Goal: Book appointment/travel/reservation

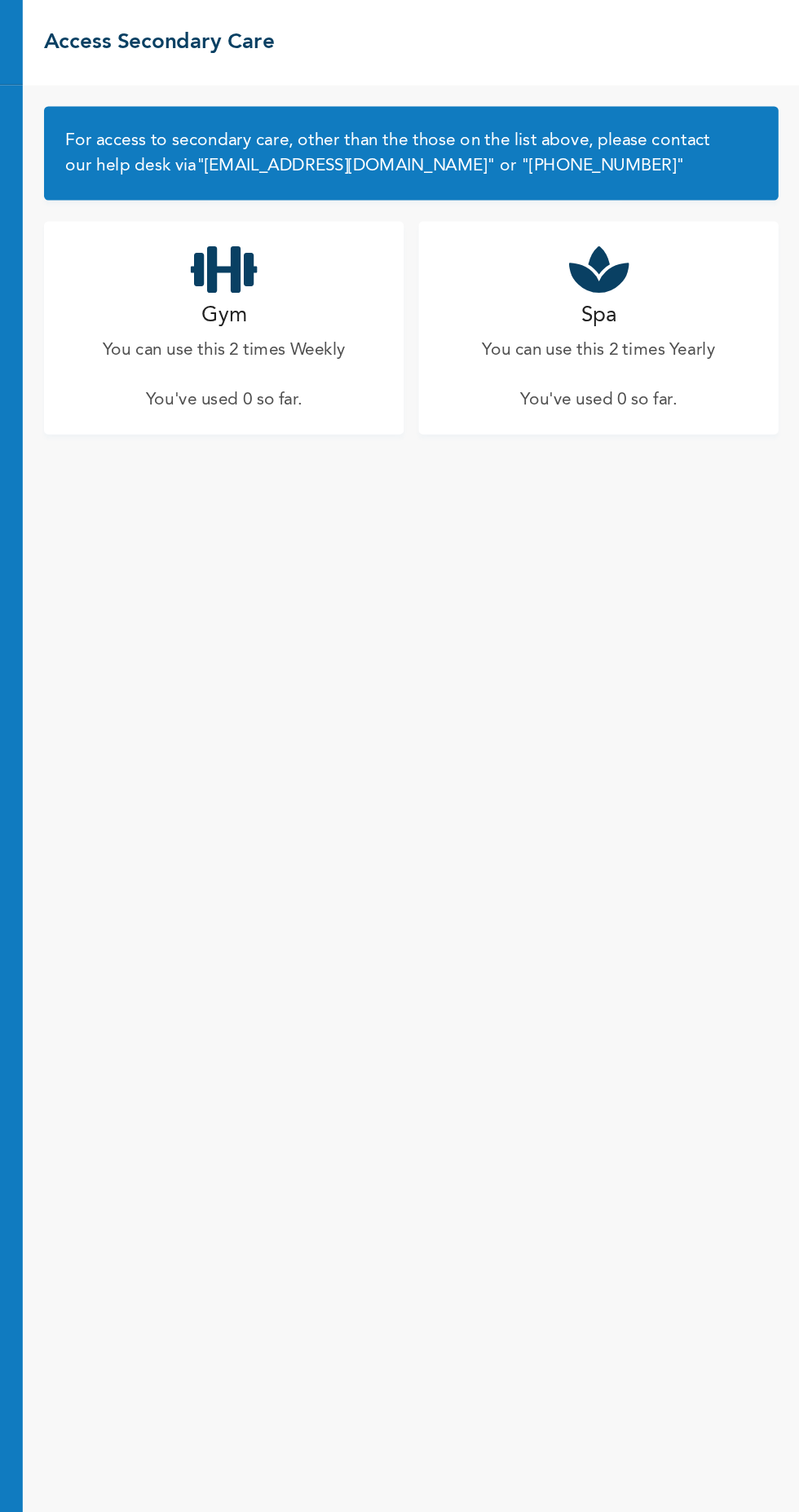
click at [394, 263] on p "You can use this 2 times Weekly" at bounding box center [357, 268] width 186 height 20
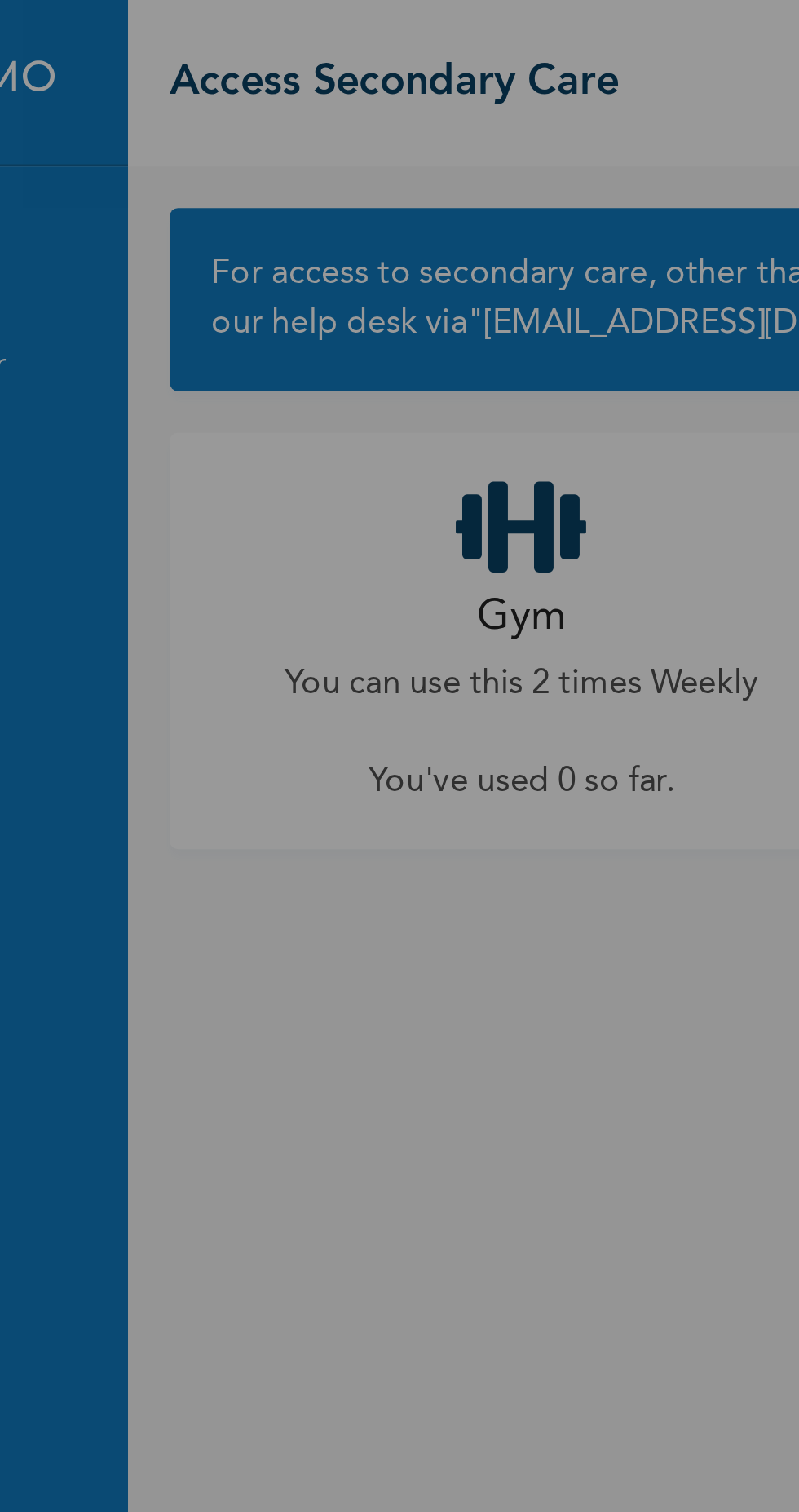
click at [353, 216] on div "× Access Gym What Gym would you like to go to? ‹ October 2025 › Su Mo Tu We Th …" at bounding box center [399, 756] width 799 height 1512
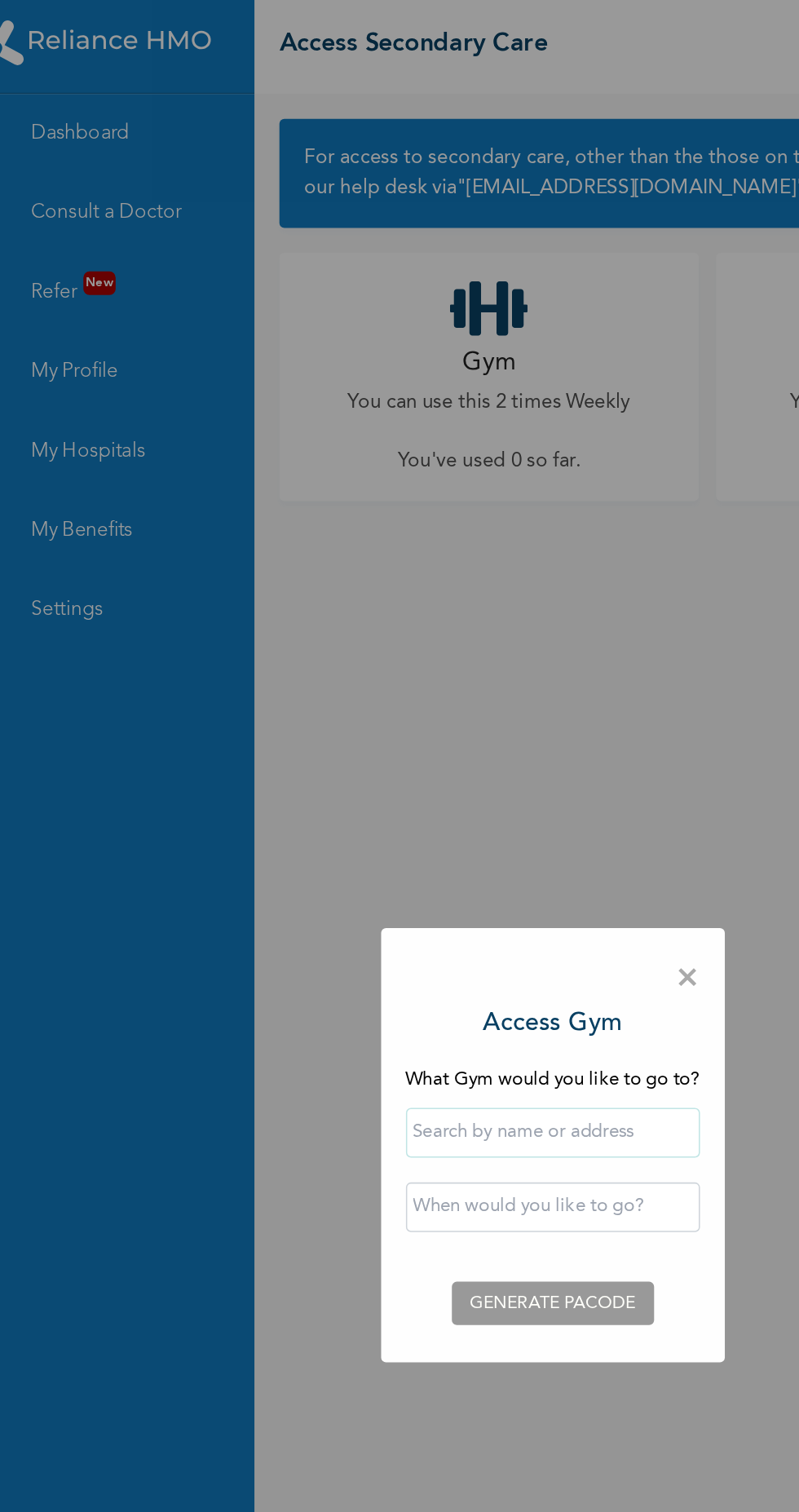
click at [419, 750] on input "text" at bounding box center [400, 748] width 193 height 32
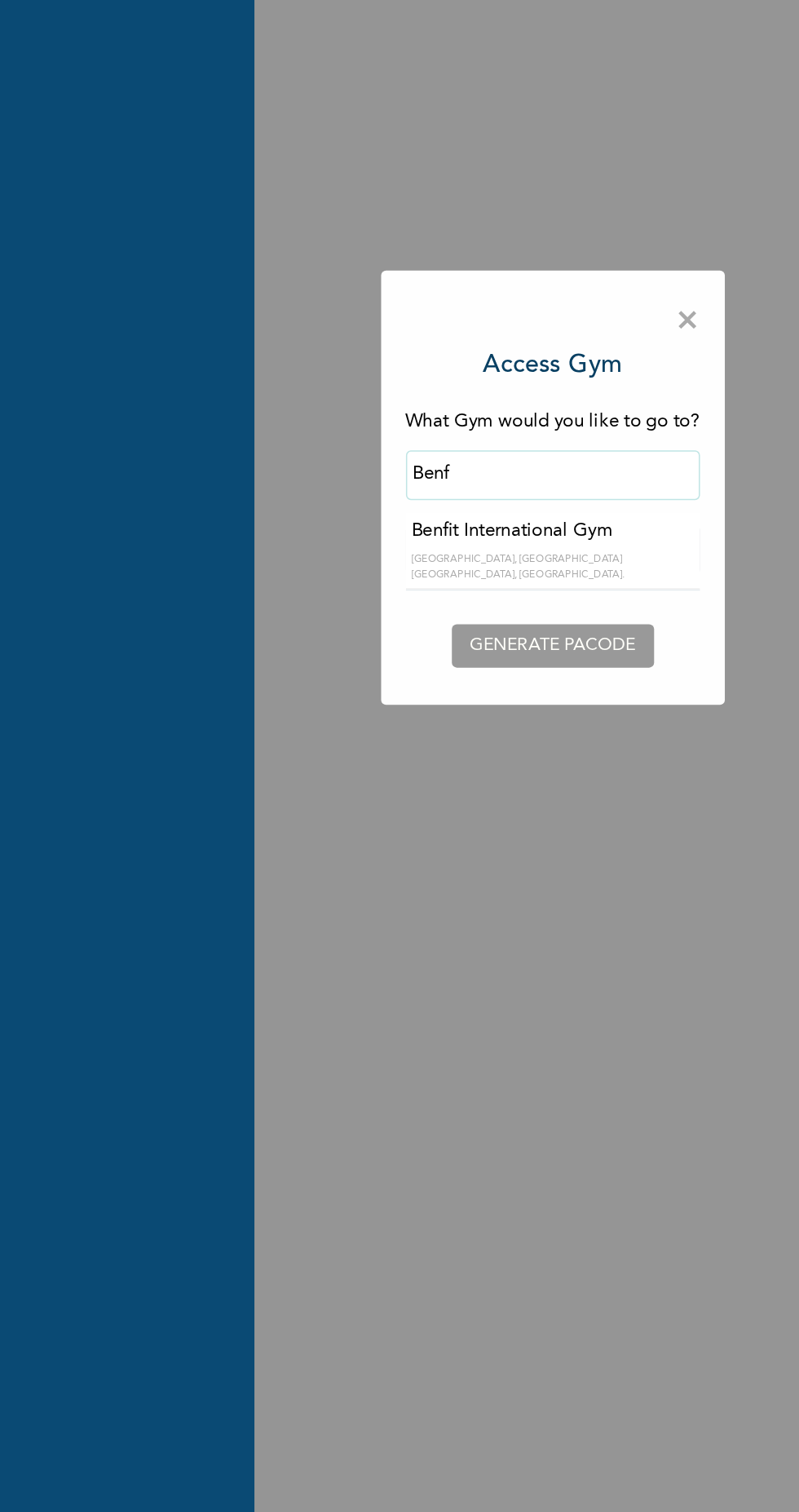
type input "Benfit International Gym"
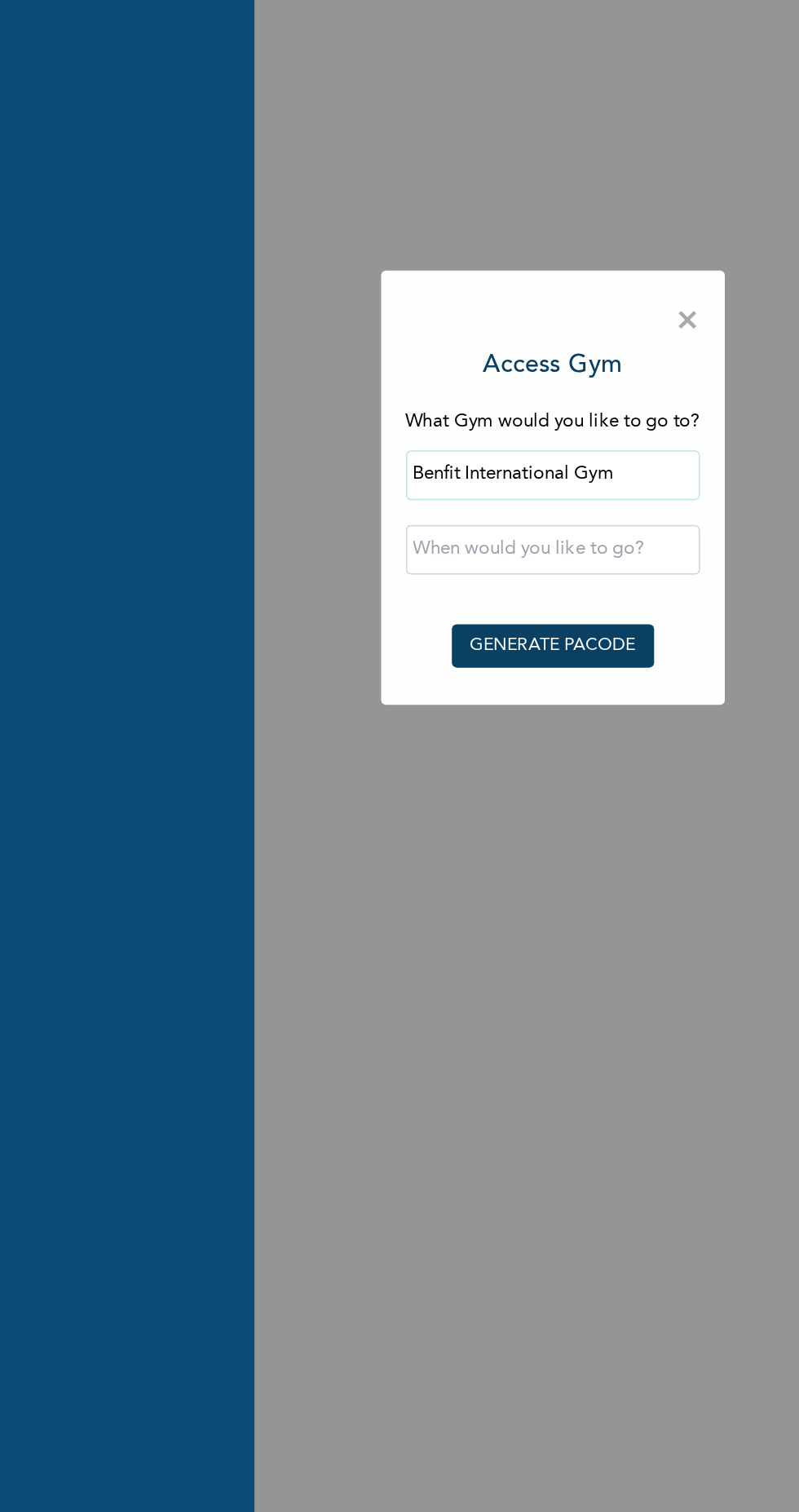
click at [439, 795] on input "text" at bounding box center [400, 796] width 193 height 32
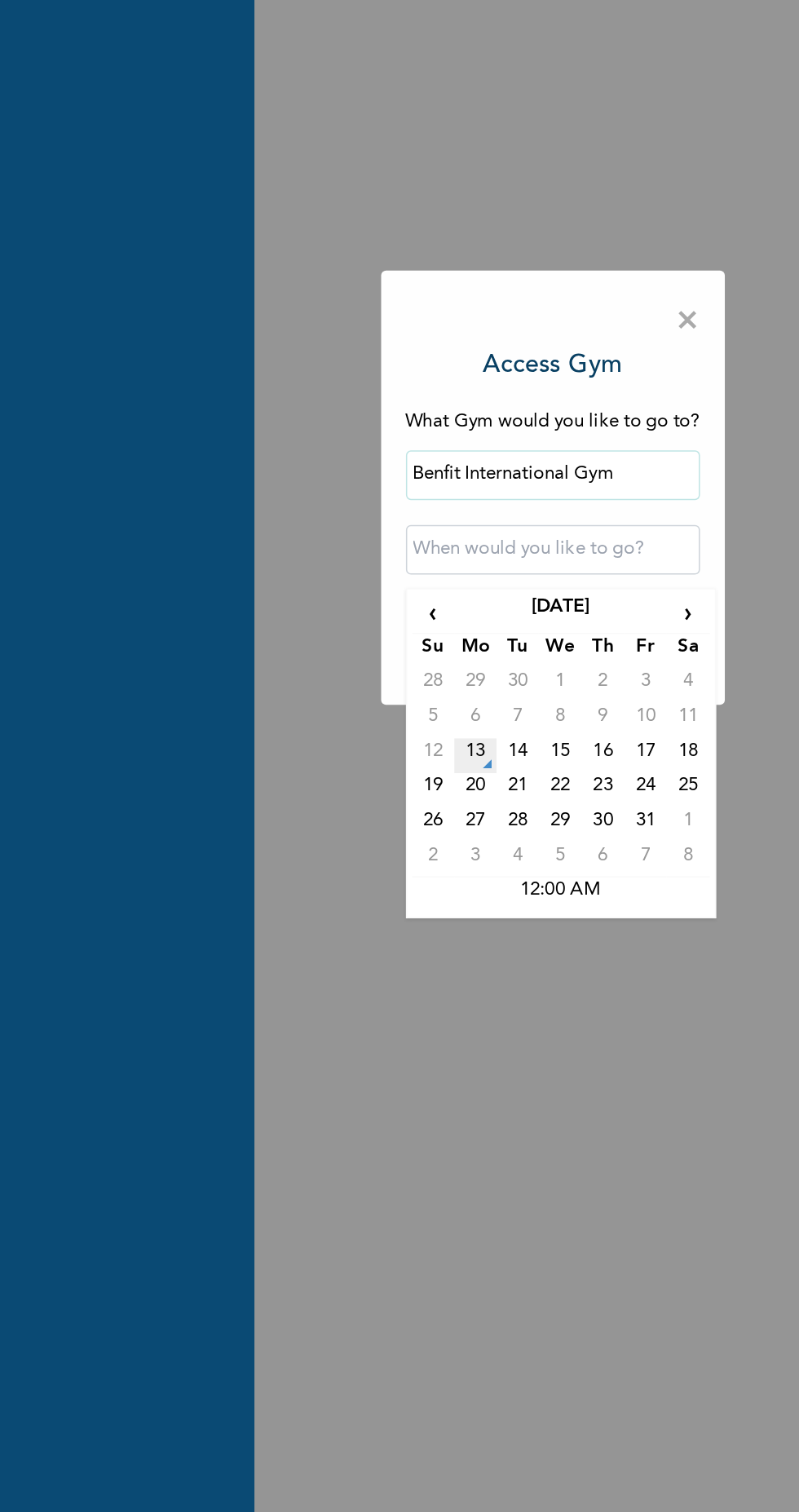
click at [349, 929] on td "13" at bounding box center [349, 933] width 28 height 23
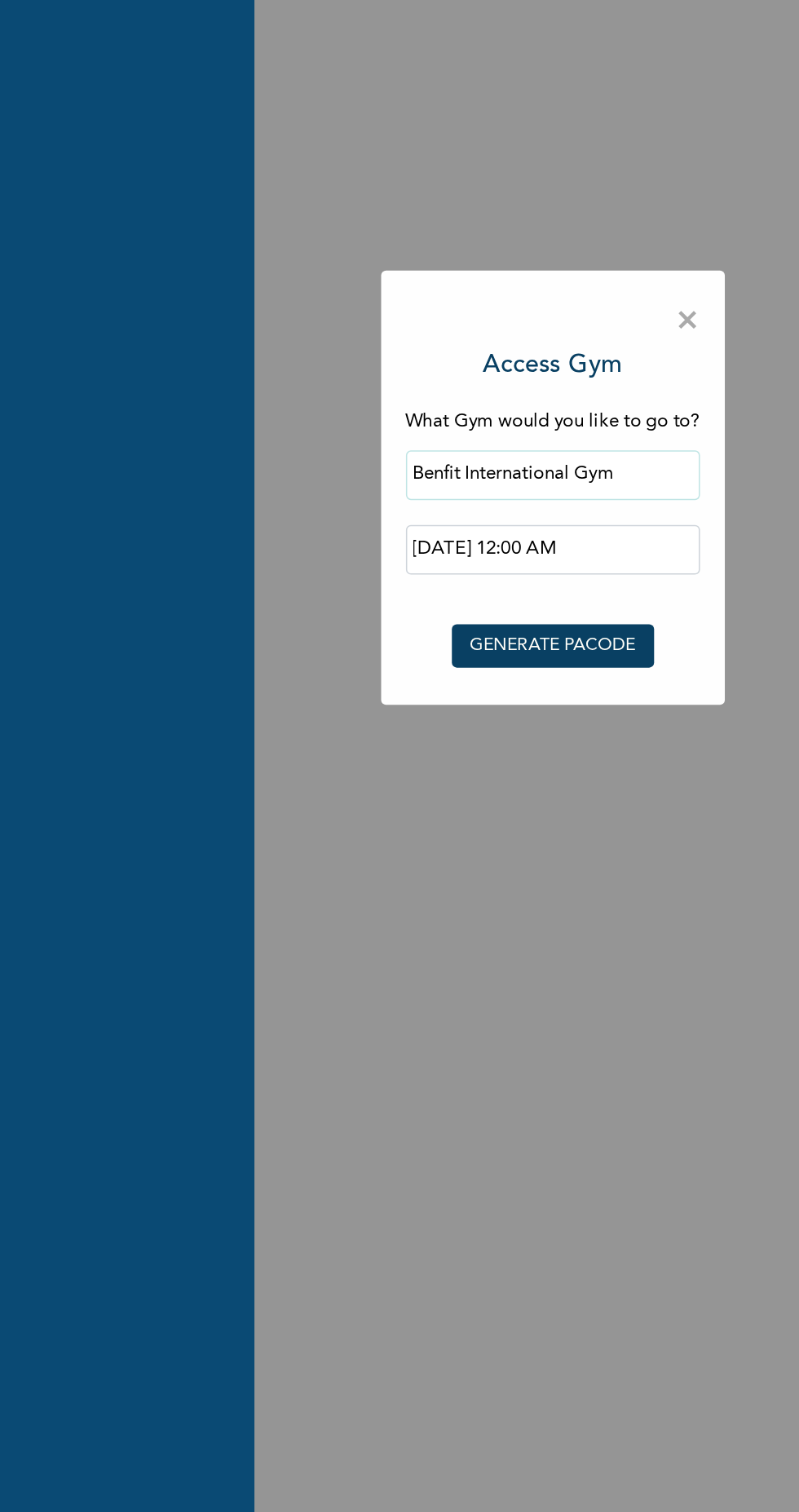
click at [458, 797] on input "2025-10-13 12:00 AM" at bounding box center [400, 796] width 193 height 32
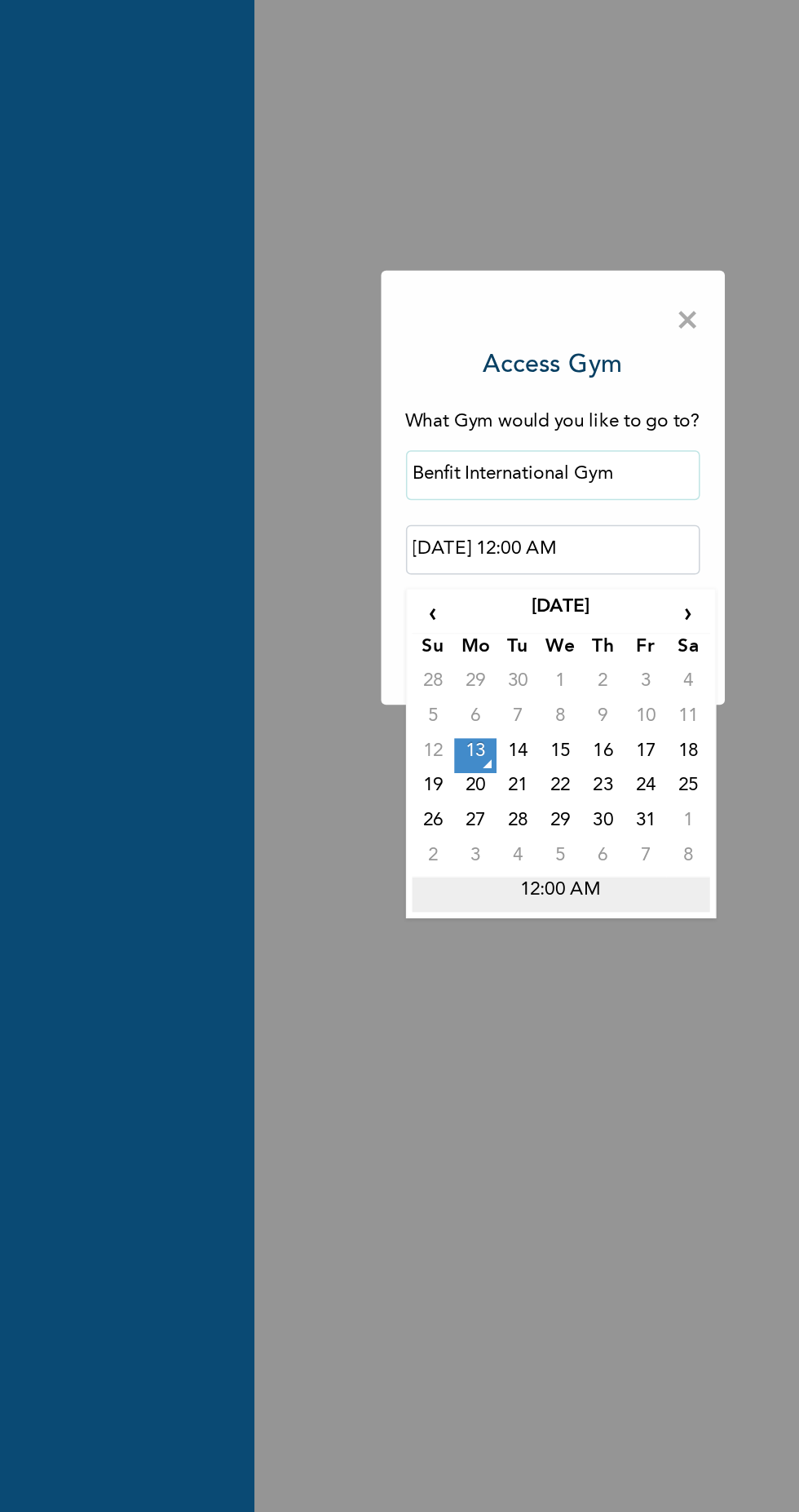
click at [427, 1016] on td "12:00 AM" at bounding box center [405, 1024] width 195 height 23
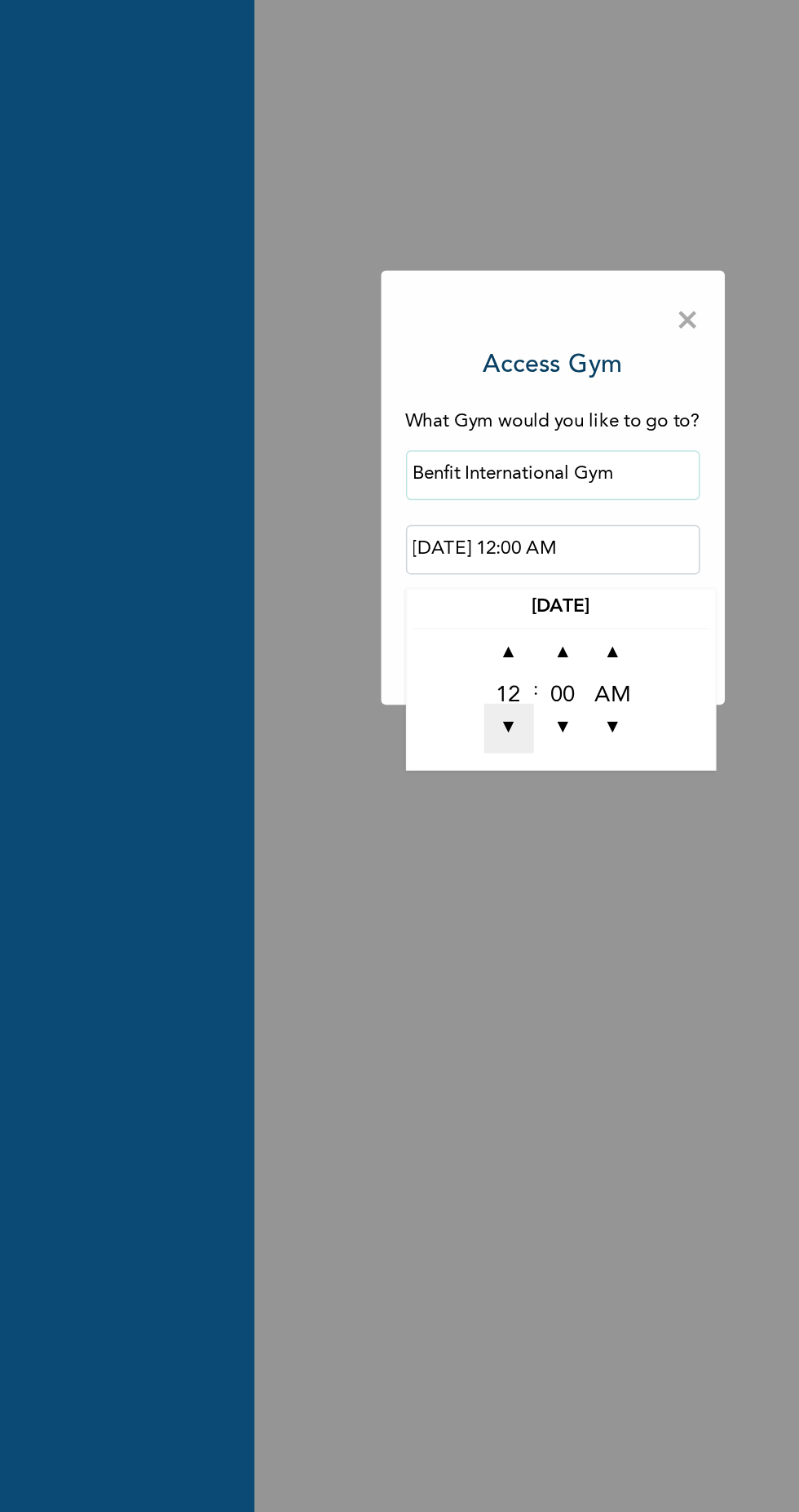
click at [370, 914] on span "▼" at bounding box center [370, 915] width 32 height 32
click at [368, 913] on span "▼" at bounding box center [370, 915] width 32 height 32
click at [374, 911] on span "▼" at bounding box center [370, 915] width 32 height 32
click at [374, 912] on span "▼" at bounding box center [370, 915] width 32 height 32
click at [370, 915] on span "▼" at bounding box center [370, 915] width 32 height 32
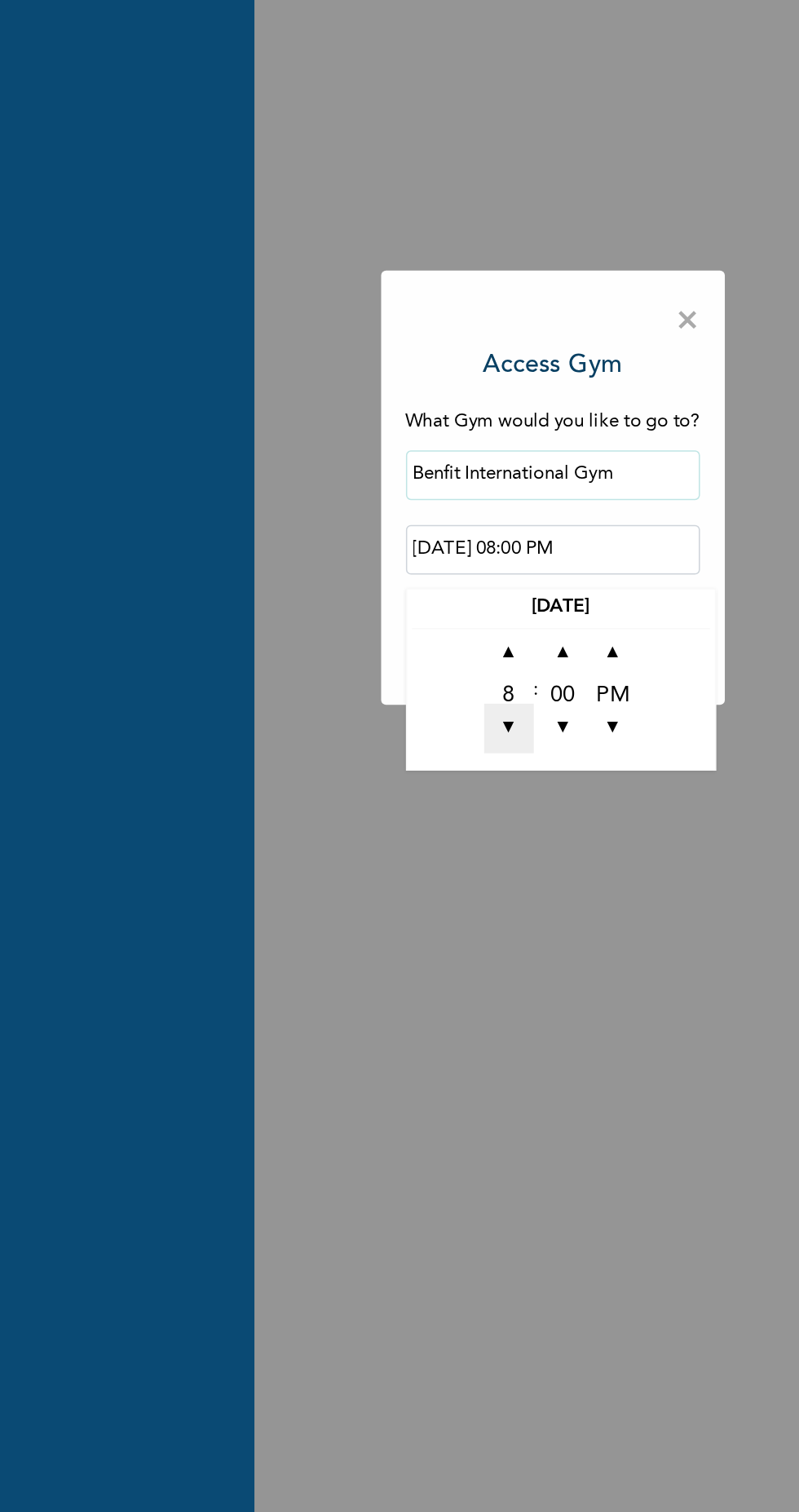
type input "2025-10-13 07:00 PM"
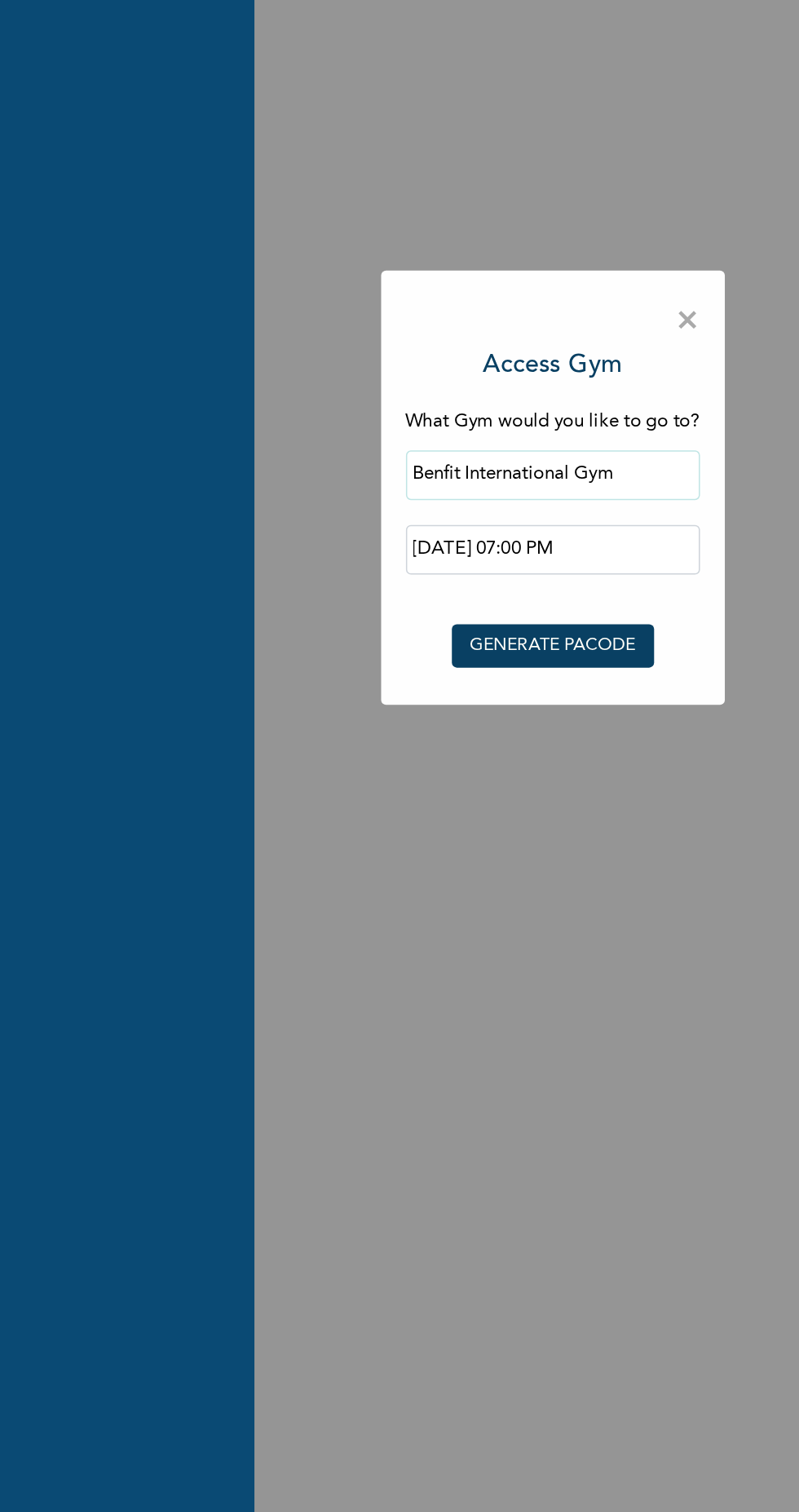
click at [427, 1066] on div "× Access Gym What Gym would you like to go to? Benfit International Gym 2025-10…" at bounding box center [399, 756] width 799 height 1512
click at [439, 850] on button "GENERATE PACODE" at bounding box center [400, 860] width 133 height 29
